Goal: Task Accomplishment & Management: Use online tool/utility

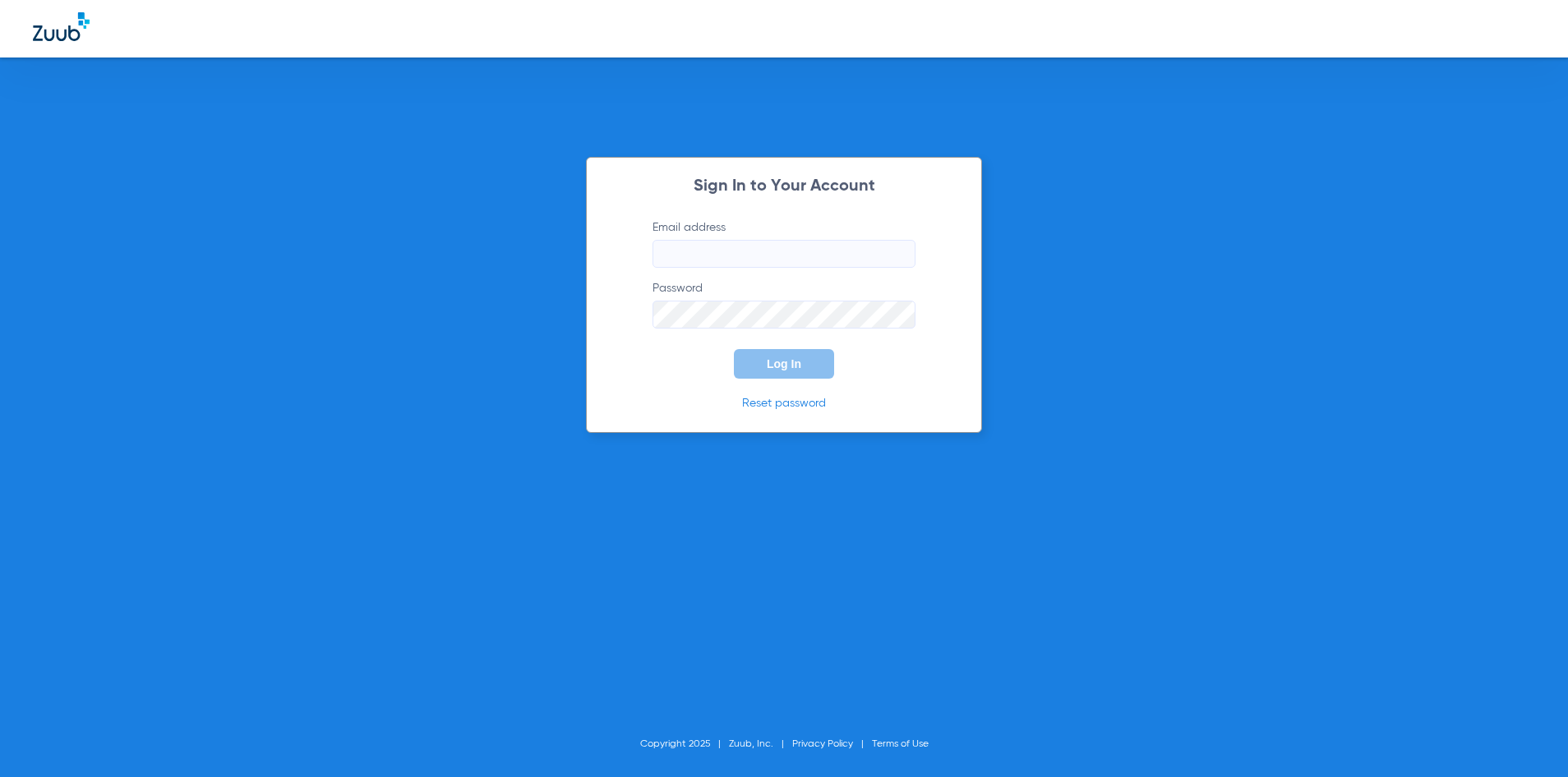
type input "[EMAIL_ADDRESS][DOMAIN_NAME]"
click at [780, 349] on button "Log In" at bounding box center [783, 364] width 100 height 30
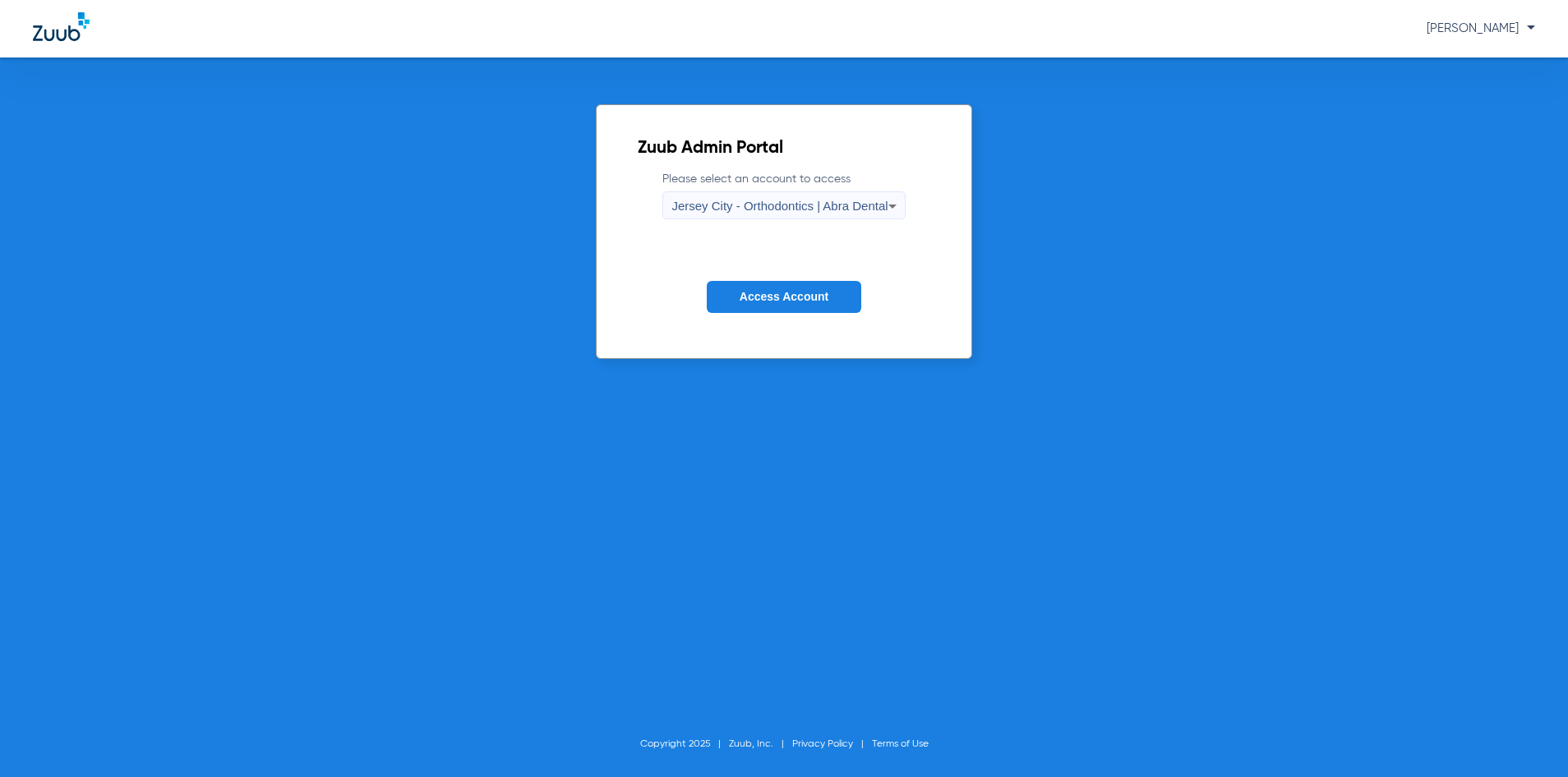
click at [757, 202] on span "Jersey City - Orthodontics | Abra Dental" at bounding box center [779, 205] width 216 height 14
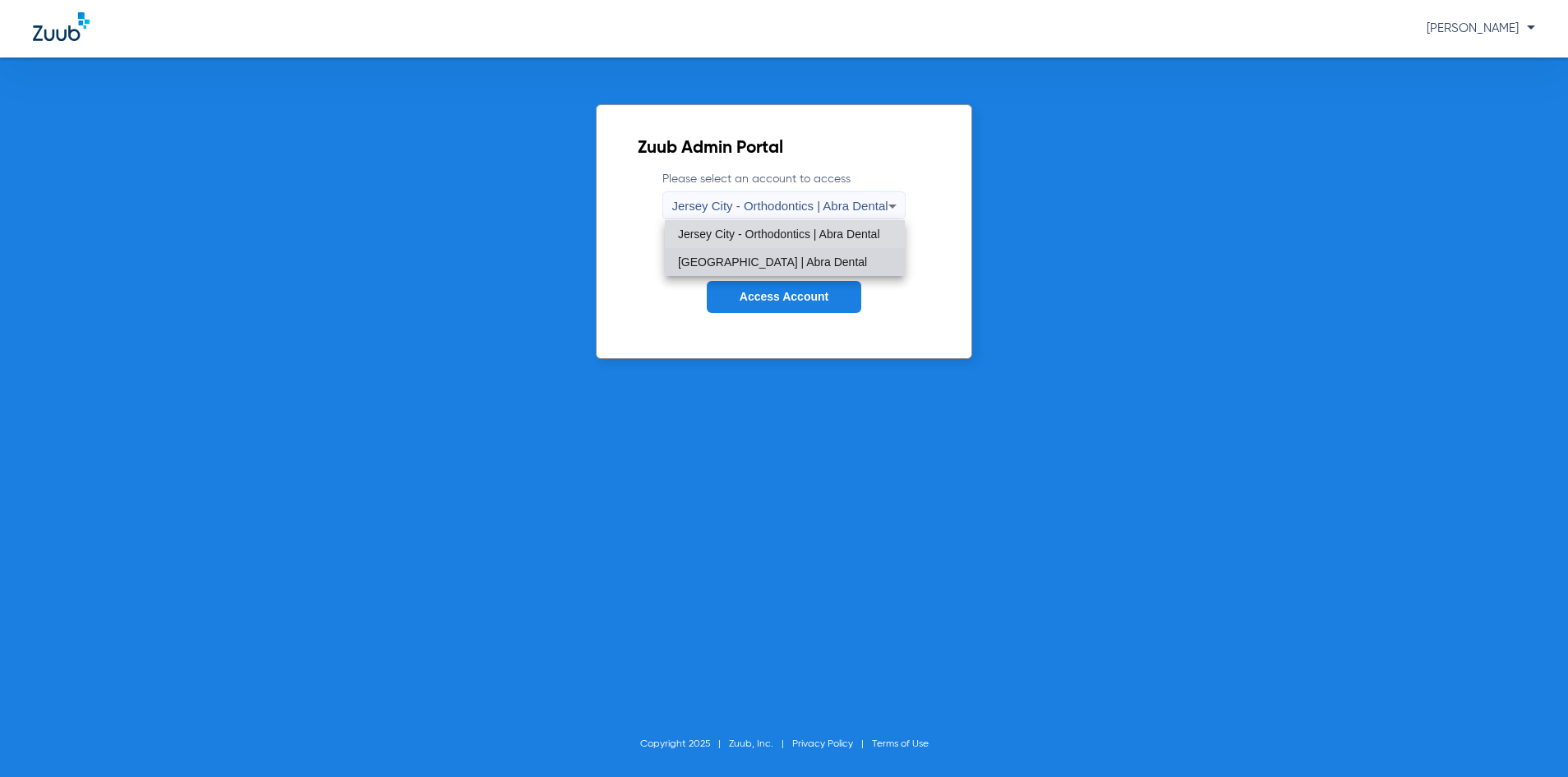
click at [755, 256] on span "[GEOGRAPHIC_DATA] | Abra Dental" at bounding box center [772, 262] width 189 height 12
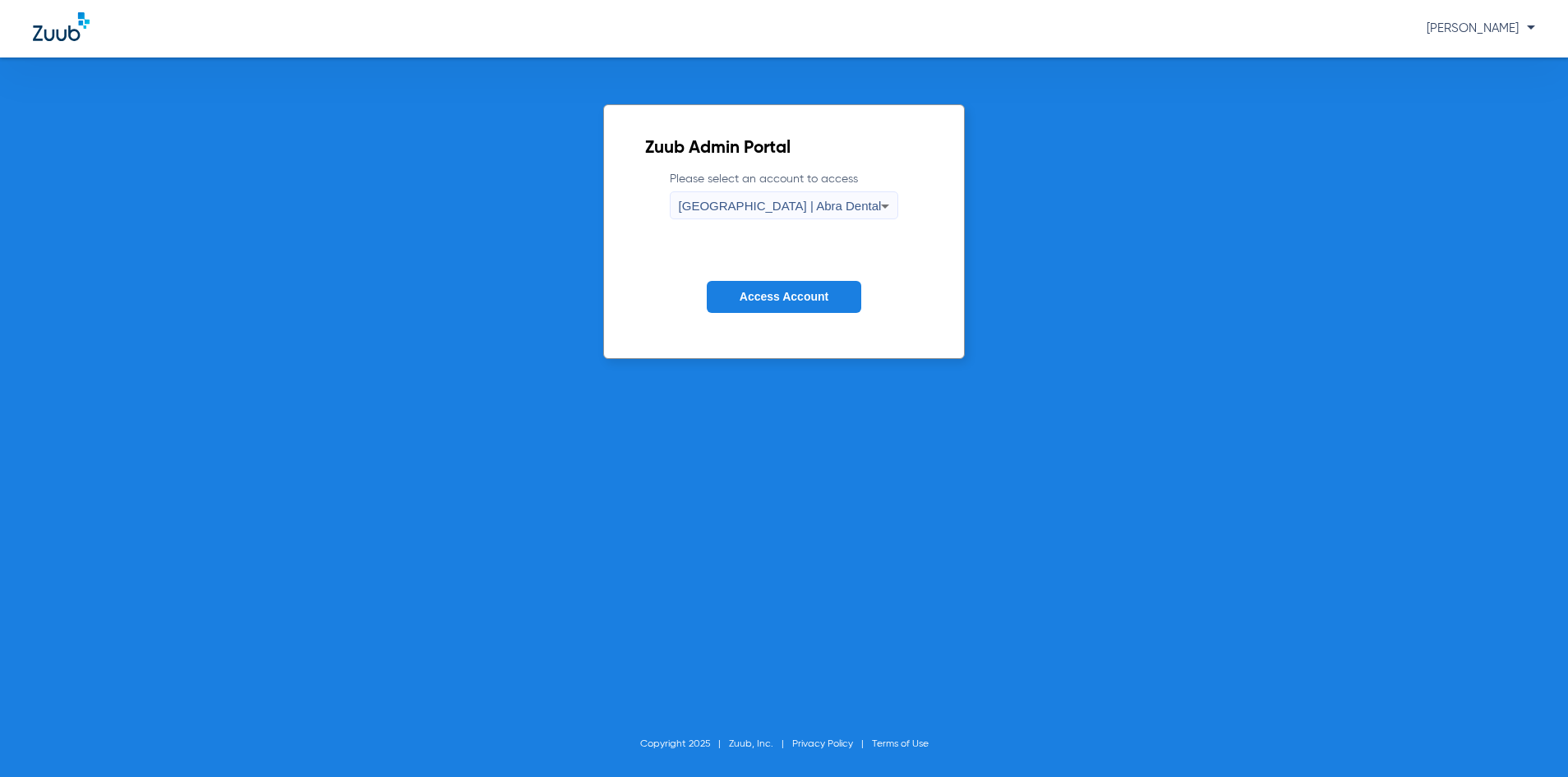
click at [776, 303] on span "Access Account" at bounding box center [783, 296] width 88 height 13
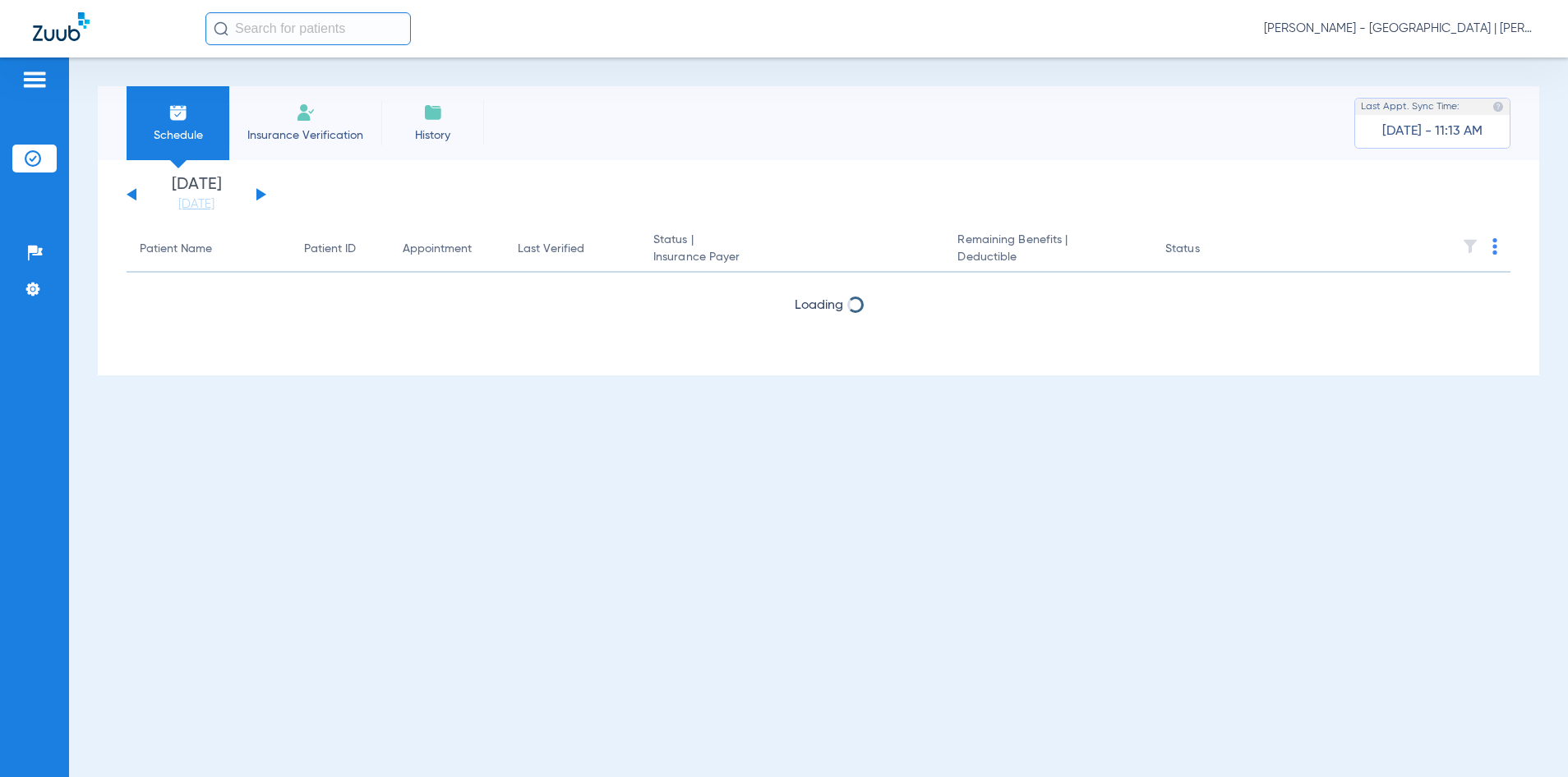
click at [346, 41] on input "text" at bounding box center [308, 28] width 205 height 33
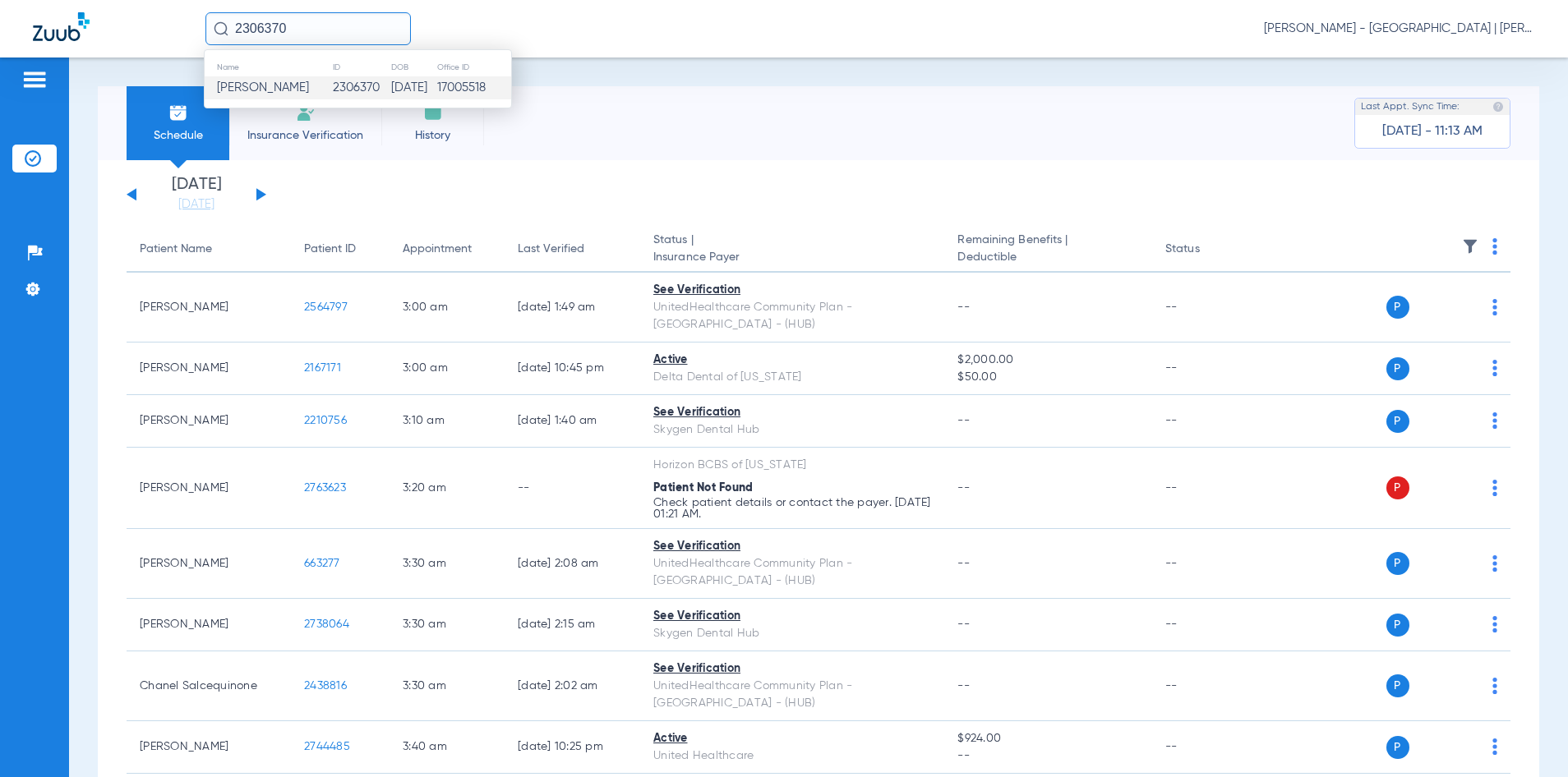
type input "2306370"
click at [341, 89] on td "2306370" at bounding box center [360, 87] width 59 height 23
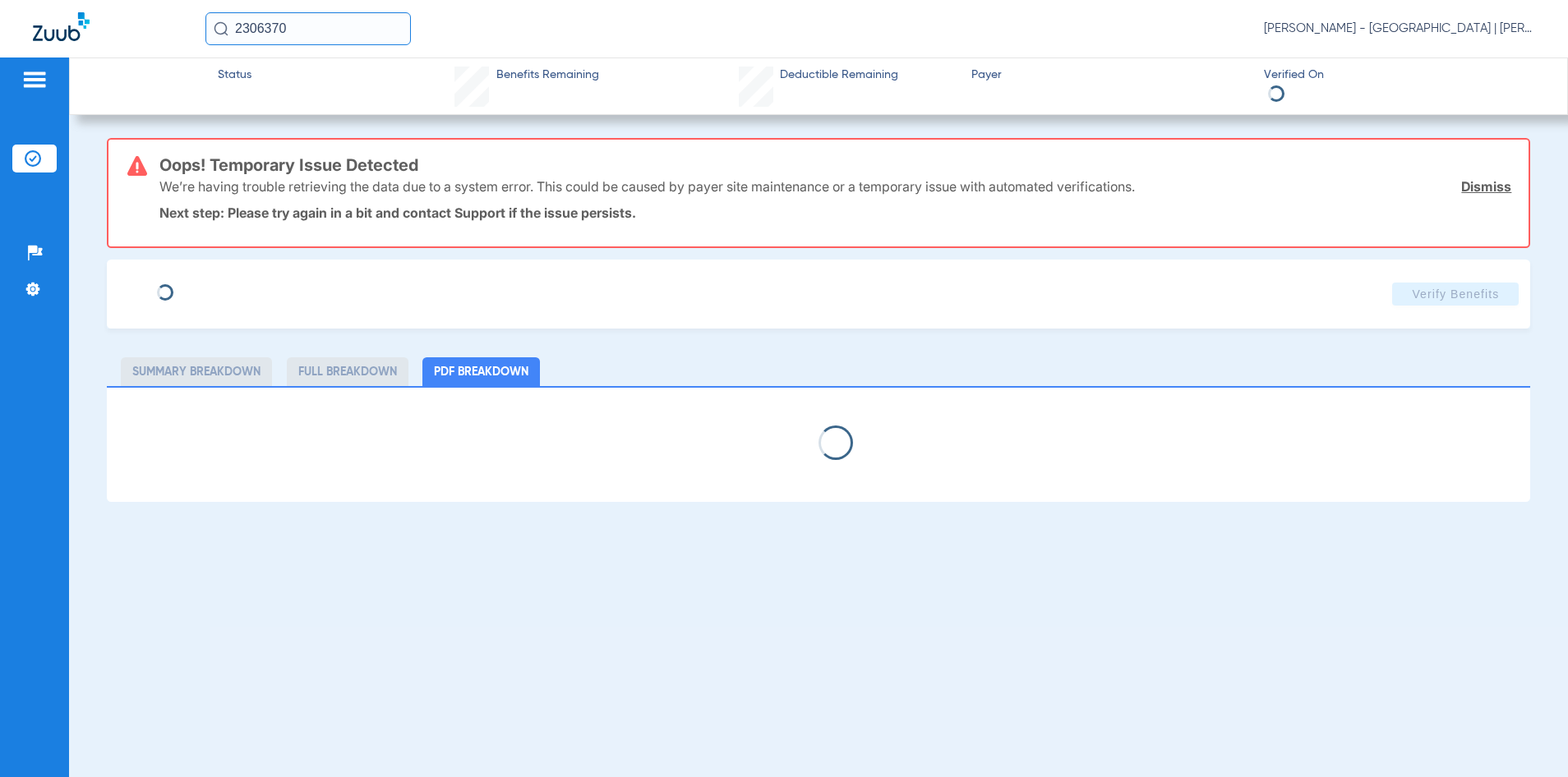
type input "[PERSON_NAME]"
type input "[DATE]"
type input "72467001"
click at [260, 287] on span "Edit" at bounding box center [253, 288] width 15 height 16
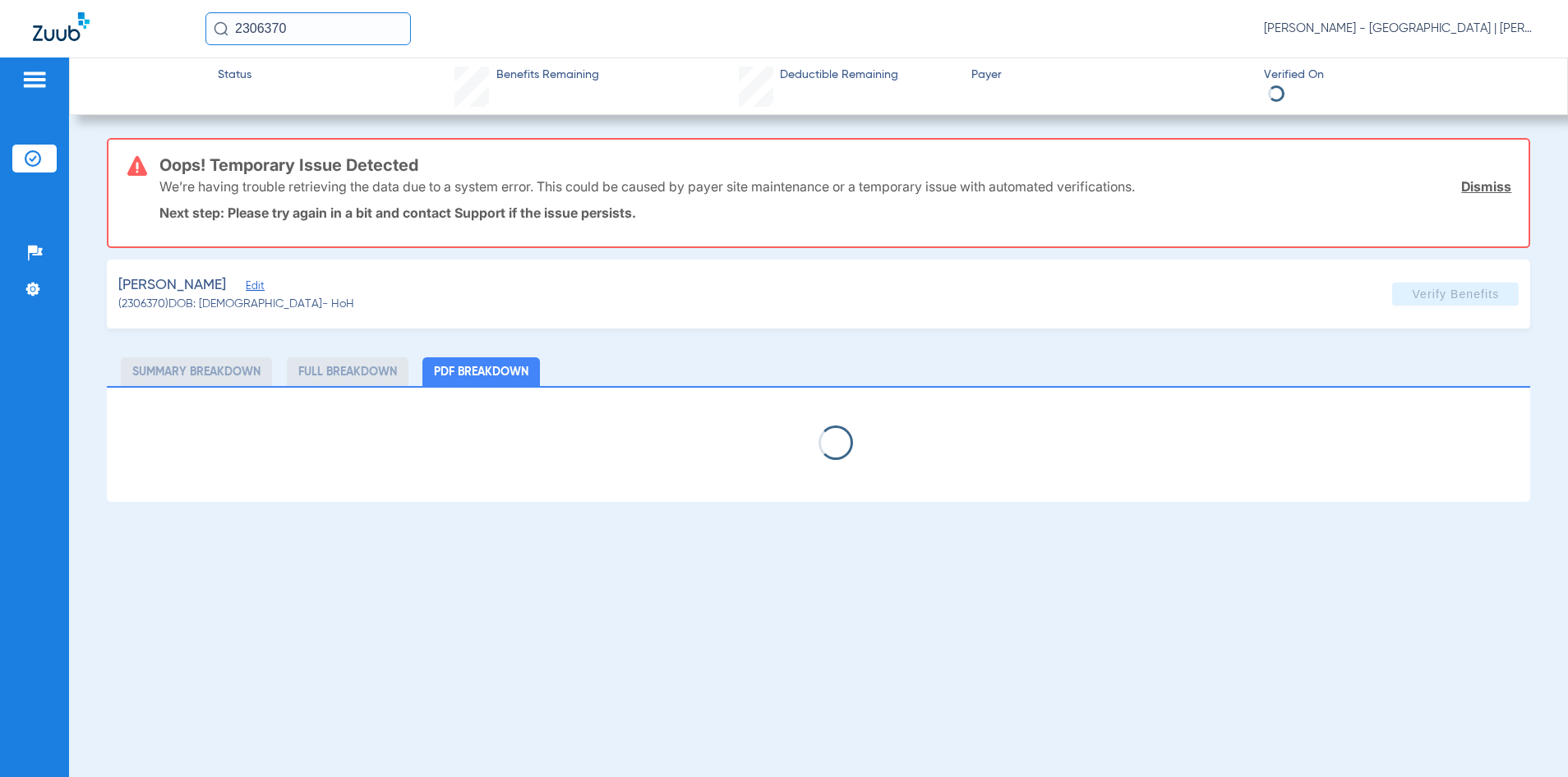
select select "page-width"
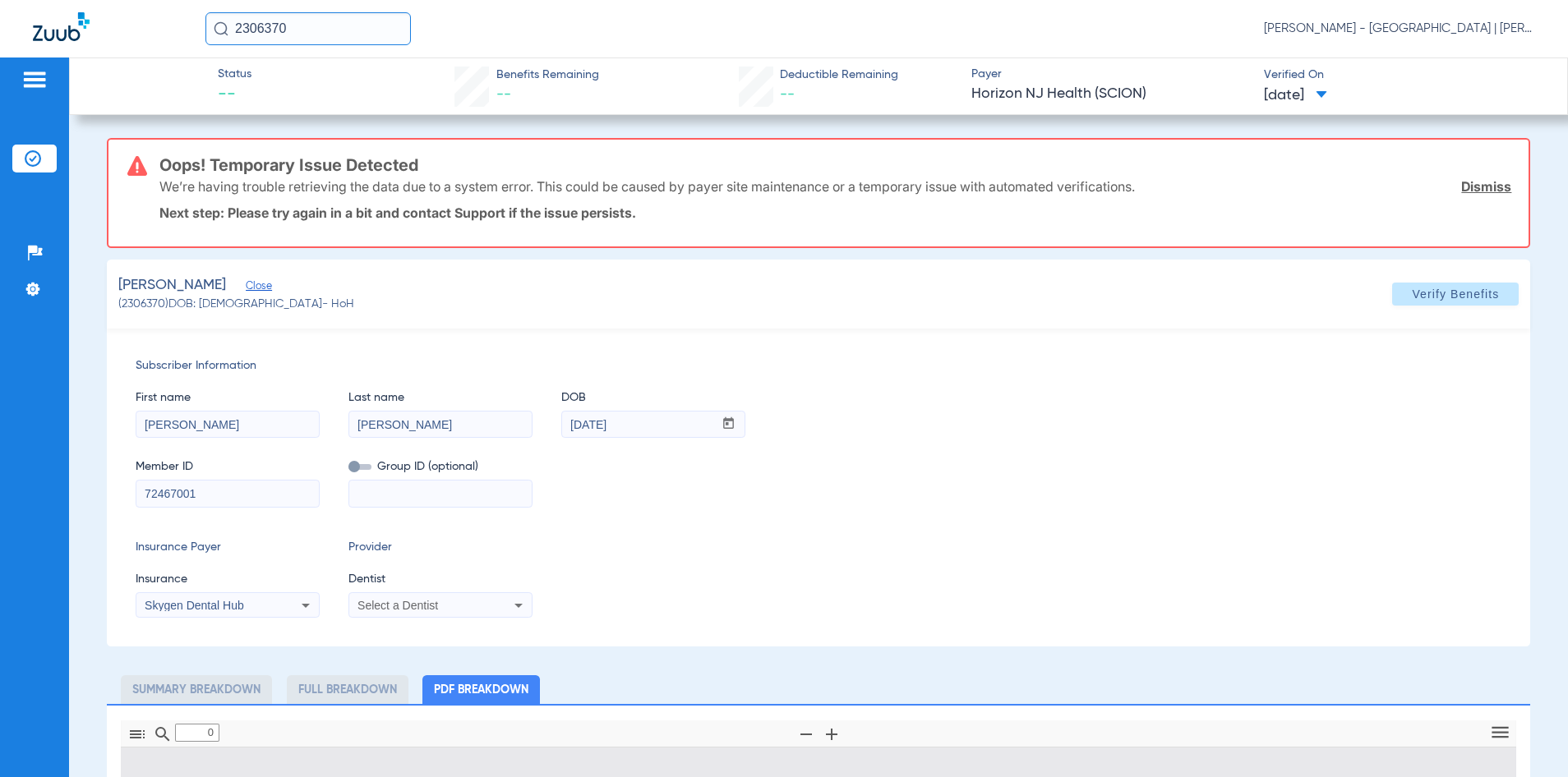
type input "1"
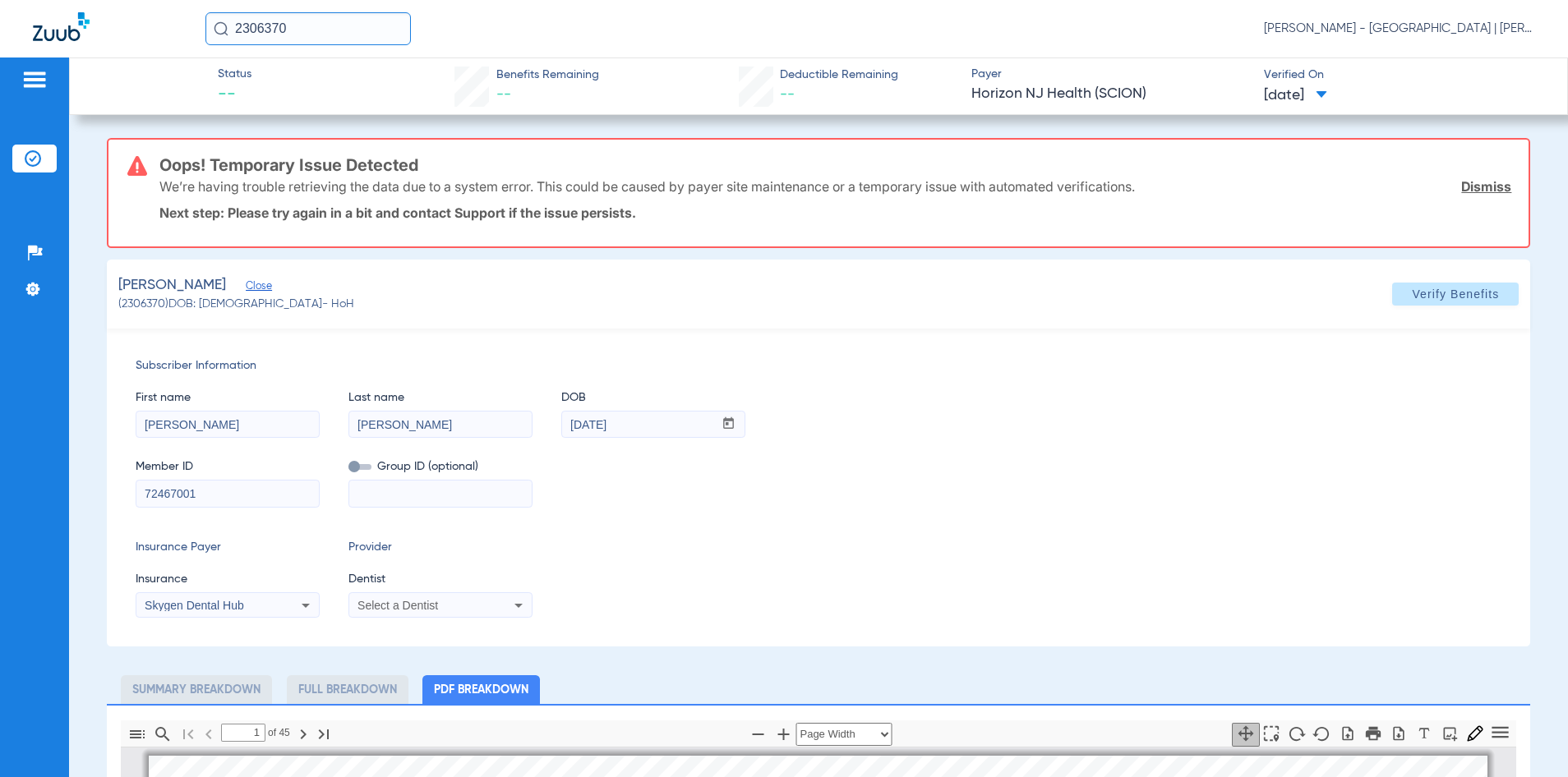
click at [426, 607] on span "Select a Dentist" at bounding box center [397, 605] width 80 height 13
type input "aya"
